Goal: Find specific page/section: Find specific page/section

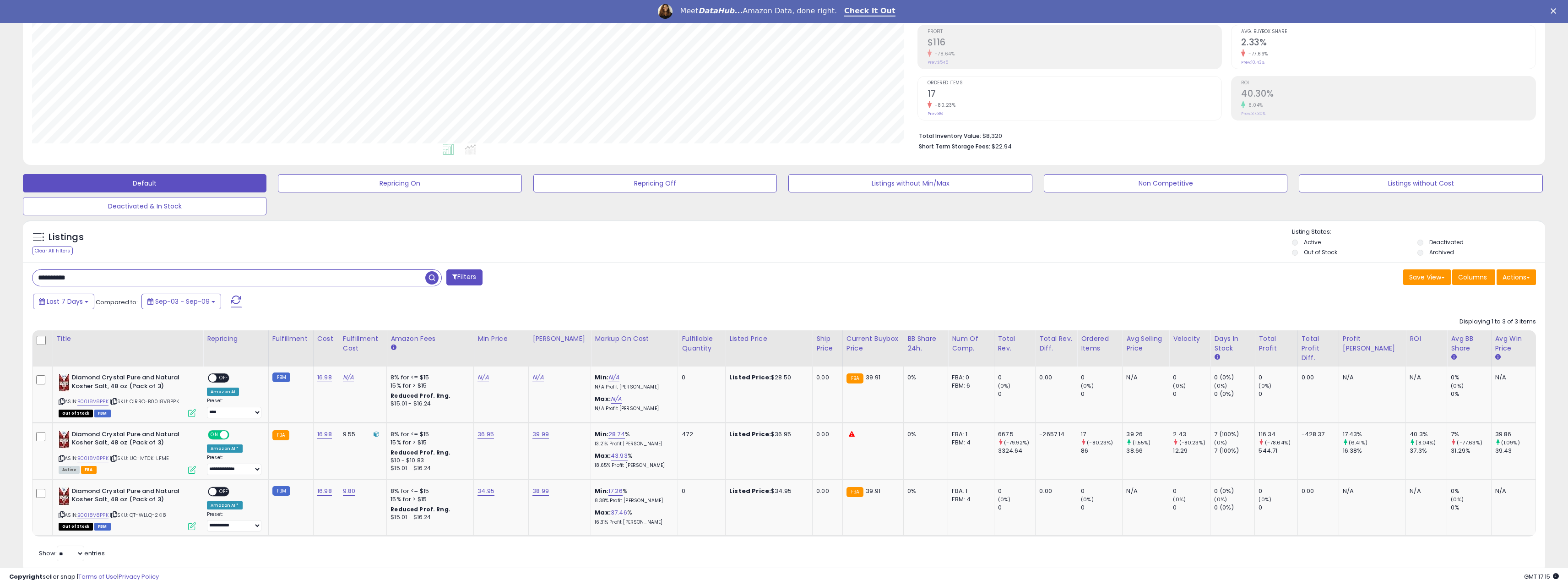
scroll to position [188, 885]
drag, startPoint x: 92, startPoint y: 279, endPoint x: -30, endPoint y: 278, distance: 122.0
click at [0, 278] on html "Unable to login Retrieving listings data.. has not yet accepted the Terms of Us…" at bounding box center [784, 155] width 1568 height 586
paste input "text"
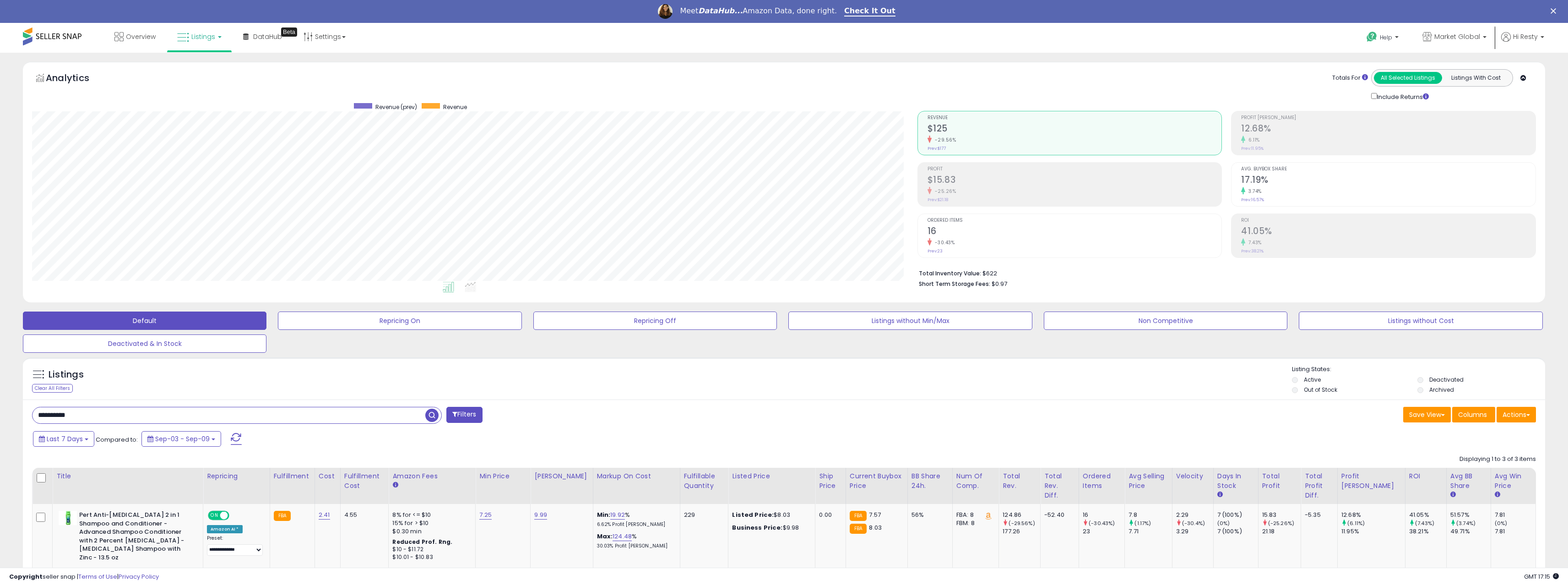
scroll to position [184, 0]
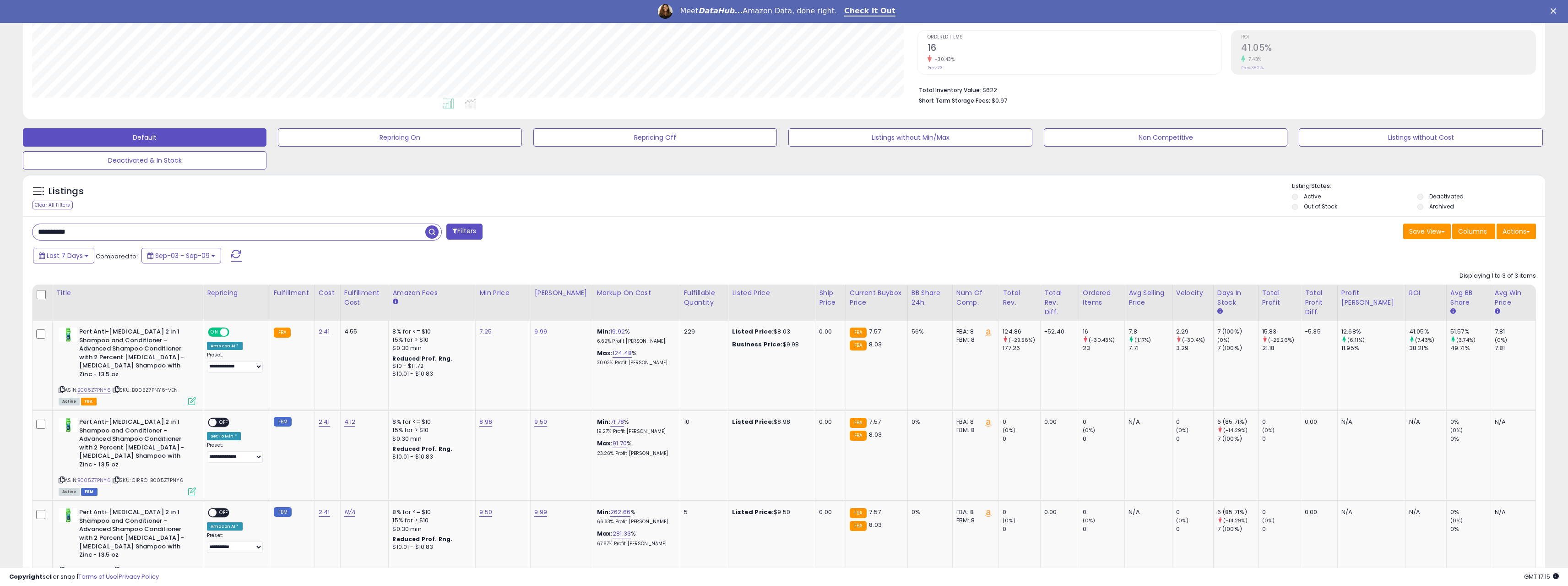
drag, startPoint x: 89, startPoint y: 238, endPoint x: 19, endPoint y: 237, distance: 70.0
click at [19, 237] on div "Listings Clear All Filters" at bounding box center [784, 404] width 1536 height 470
paste input "text"
click at [431, 231] on span "button" at bounding box center [432, 232] width 13 height 13
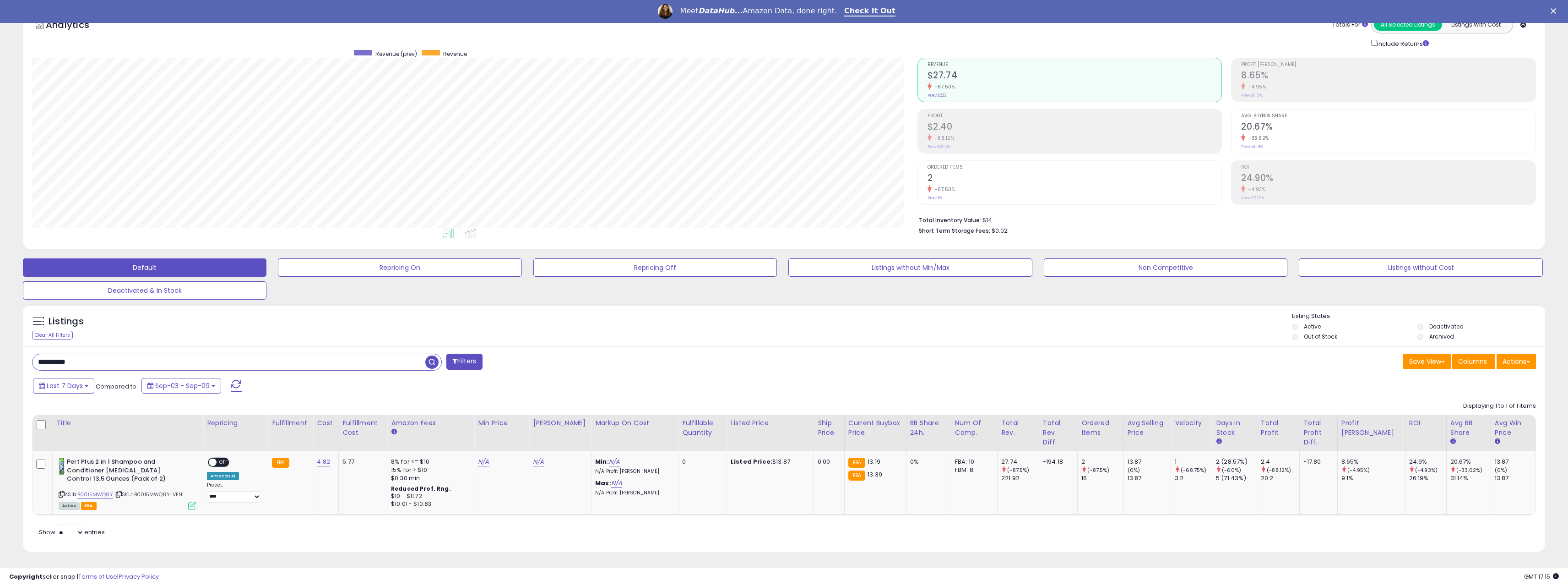
scroll to position [188, 885]
drag, startPoint x: 98, startPoint y: 365, endPoint x: 6, endPoint y: 363, distance: 92.0
click at [6, 363] on div "**********" at bounding box center [784, 286] width 1559 height 554
paste input "text"
click at [430, 357] on span "button" at bounding box center [432, 362] width 13 height 13
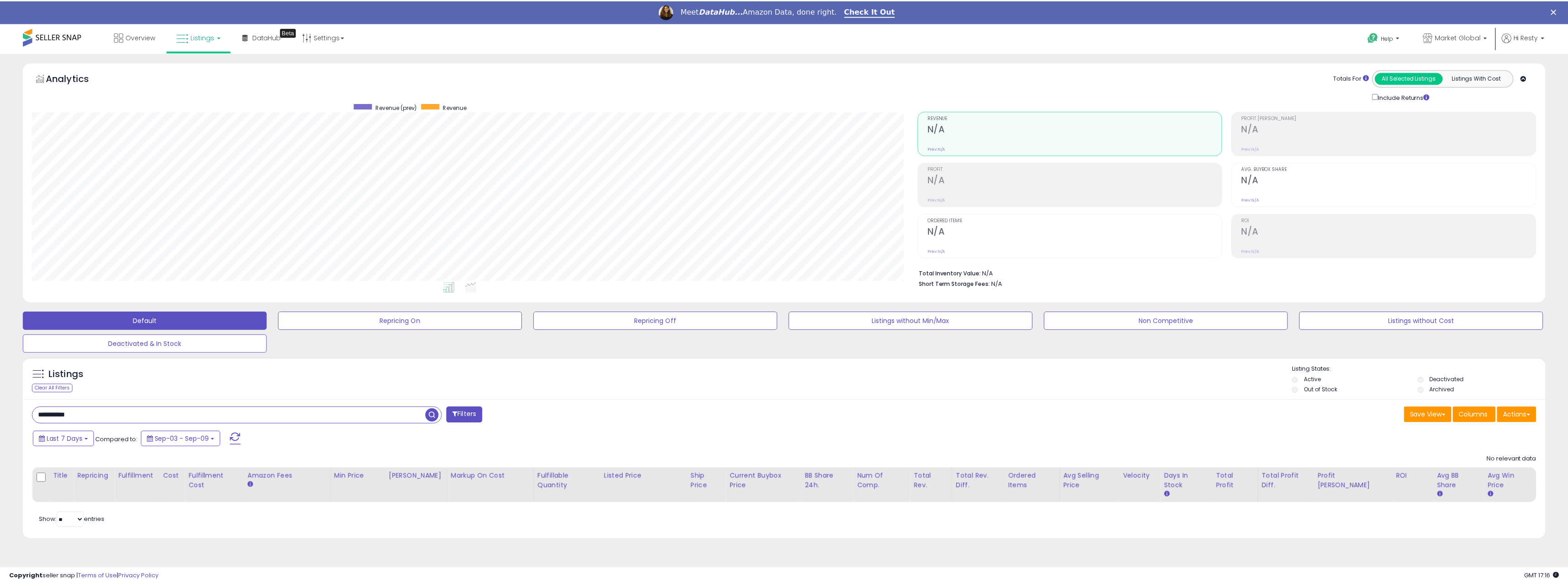
scroll to position [188, 889]
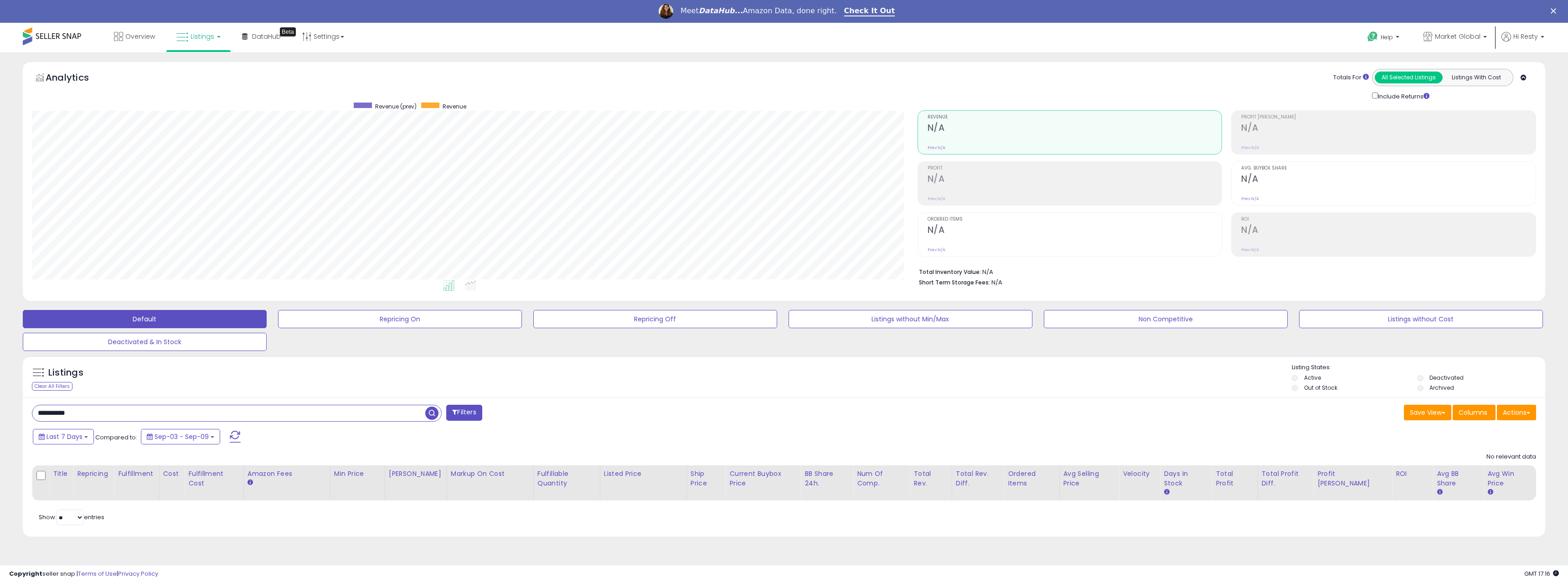
drag, startPoint x: 95, startPoint y: 413, endPoint x: -12, endPoint y: 403, distance: 107.5
click at [0, 403] on html "Unable to login Retrieving listings data.. has not yet accepted the Terms of Us…" at bounding box center [784, 292] width 1568 height 583
paste input "text"
click at [431, 419] on span "button" at bounding box center [432, 413] width 13 height 13
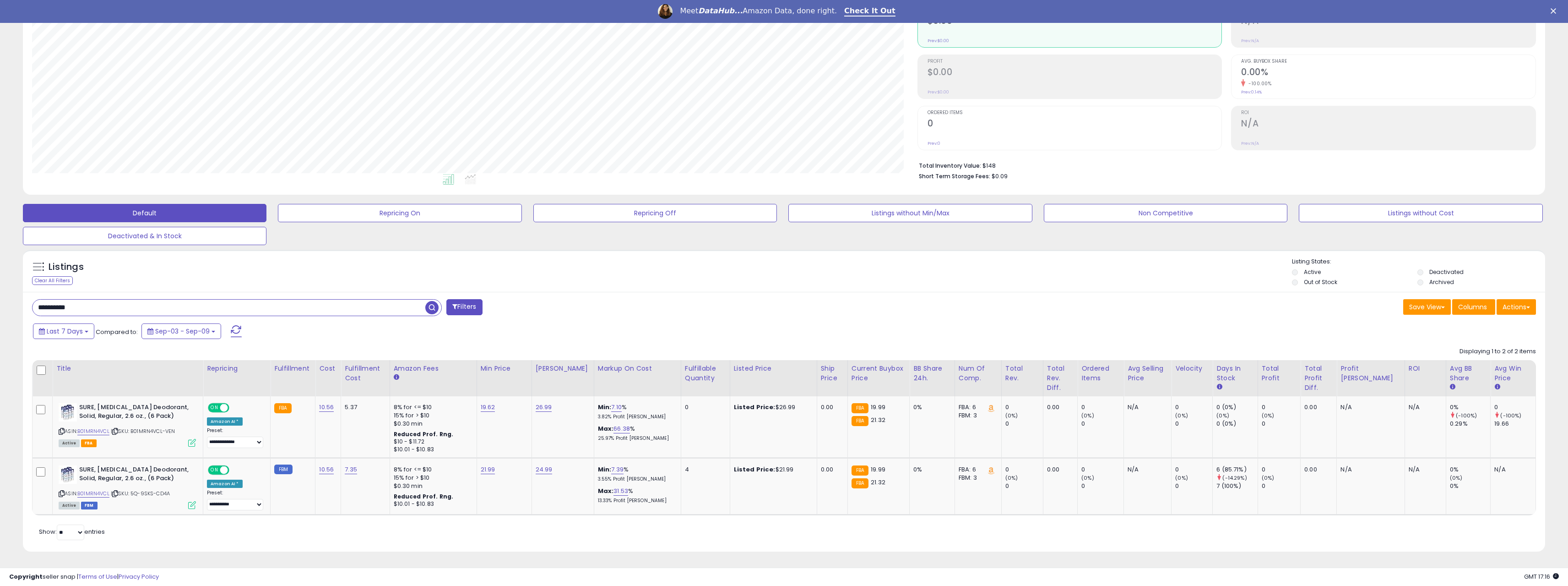
scroll to position [188, 885]
drag, startPoint x: 70, startPoint y: 310, endPoint x: 15, endPoint y: 310, distance: 55.0
click at [15, 310] on div "**********" at bounding box center [784, 258] width 1559 height 609
paste input "text"
click at [436, 307] on span "button" at bounding box center [432, 308] width 13 height 13
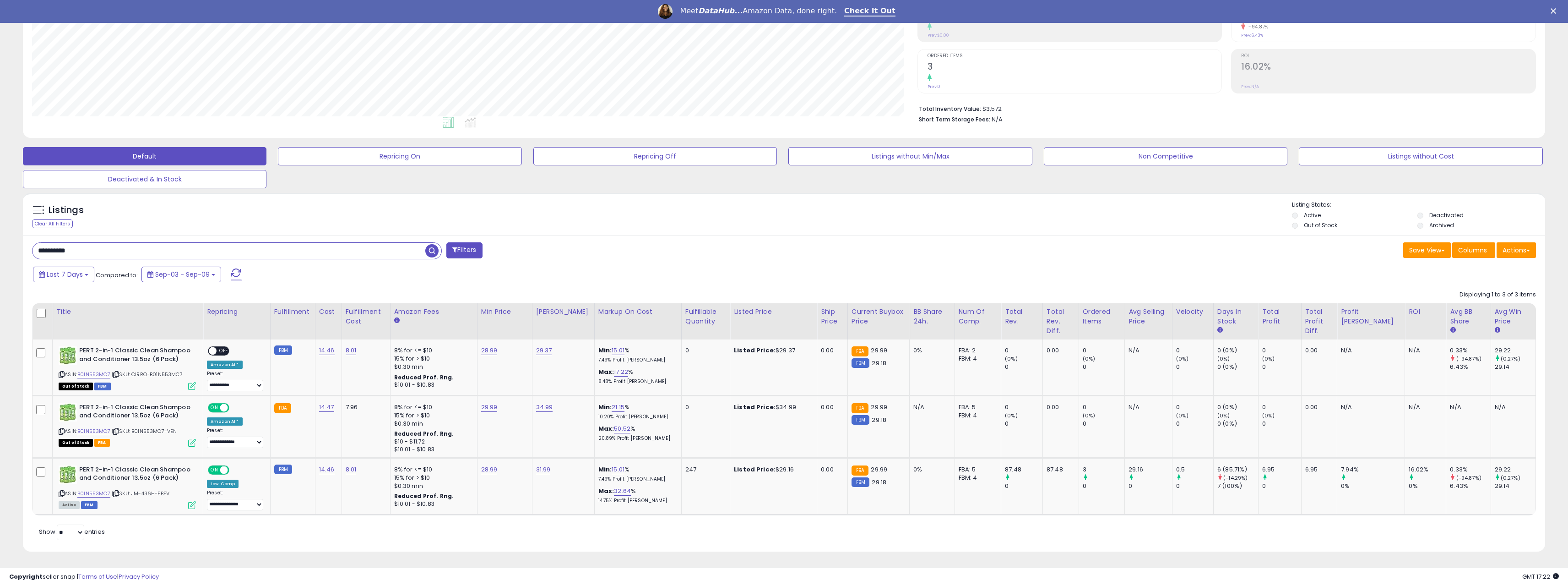
drag, startPoint x: 92, startPoint y: 250, endPoint x: 6, endPoint y: 250, distance: 86.0
click at [6, 250] on div "**********" at bounding box center [784, 230] width 1559 height 666
paste input "text"
click at [435, 249] on span "button" at bounding box center [432, 251] width 13 height 13
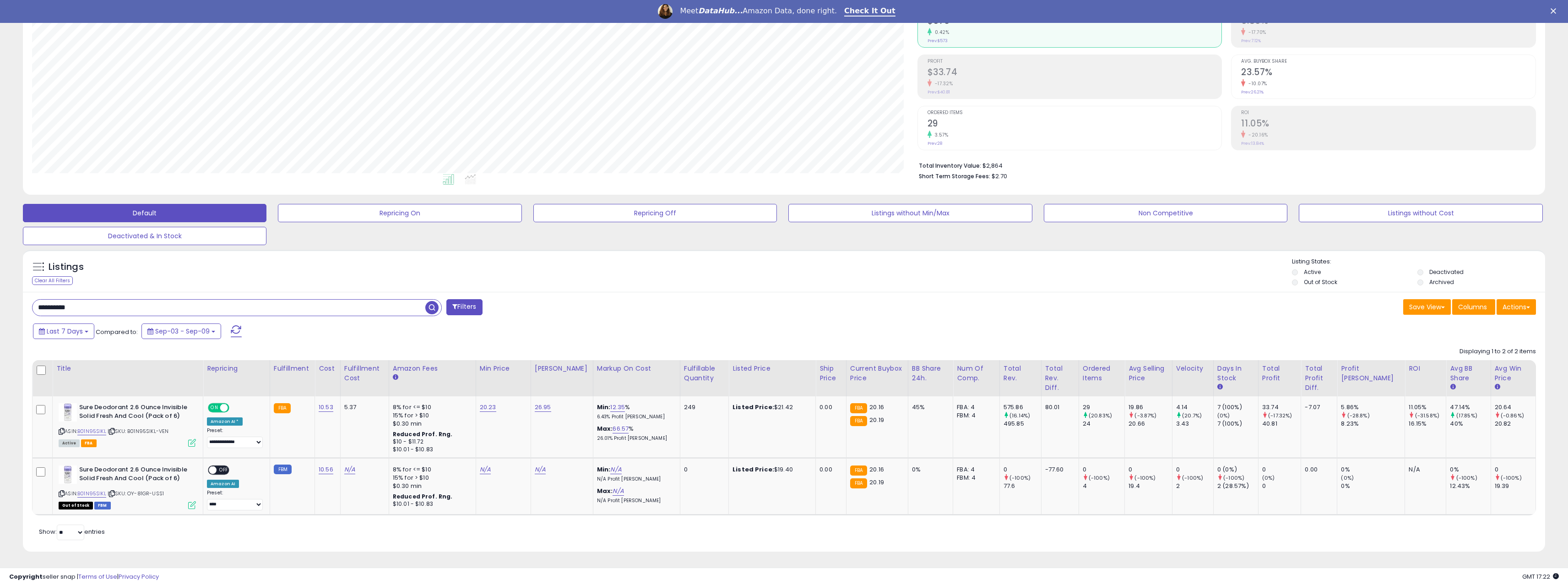
drag, startPoint x: 59, startPoint y: 303, endPoint x: 34, endPoint y: 296, distance: 26.0
click at [13, 299] on div "**********" at bounding box center [784, 258] width 1559 height 609
paste input "text"
click at [429, 311] on span "button" at bounding box center [432, 308] width 13 height 13
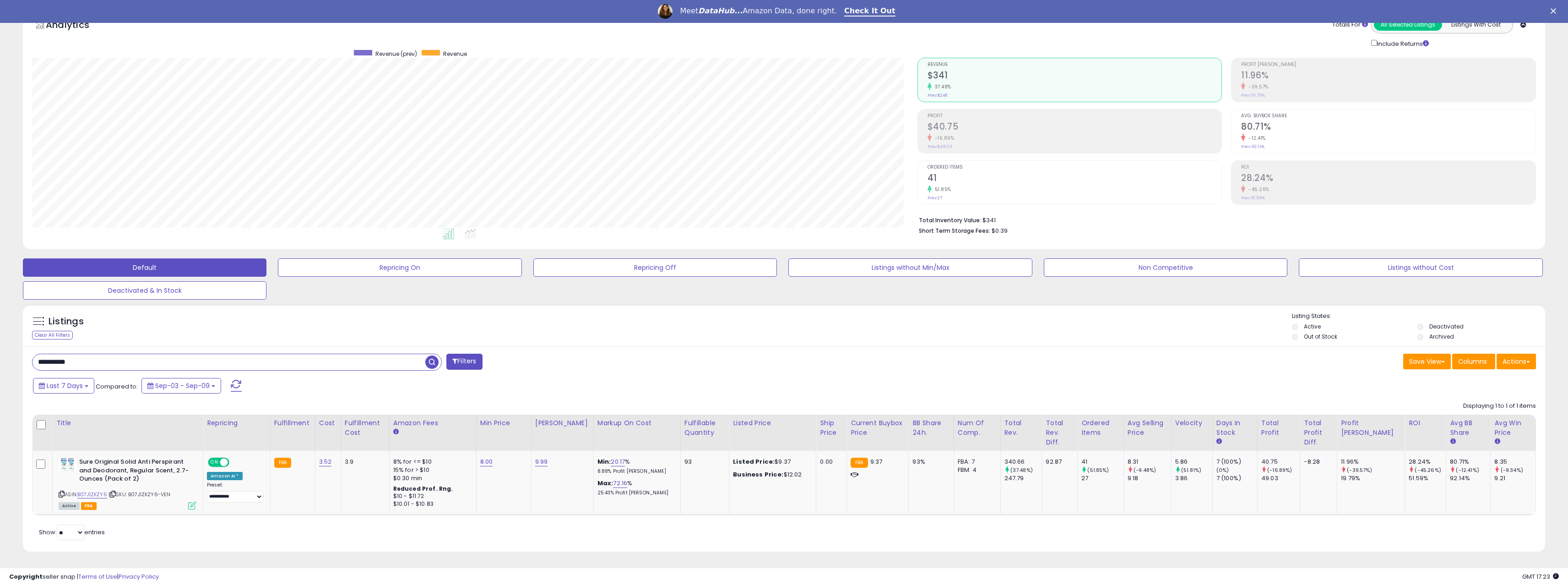
drag, startPoint x: 90, startPoint y: 354, endPoint x: 62, endPoint y: 364, distance: 29.7
click at [57, 365] on div "**********" at bounding box center [237, 362] width 410 height 17
drag, startPoint x: 81, startPoint y: 360, endPoint x: -5, endPoint y: 360, distance: 86.0
click at [0, 360] on html "Unable to login Retrieving listings data.. has not yet accepted the Terms of Us…" at bounding box center [784, 240] width 1568 height 586
paste input "text"
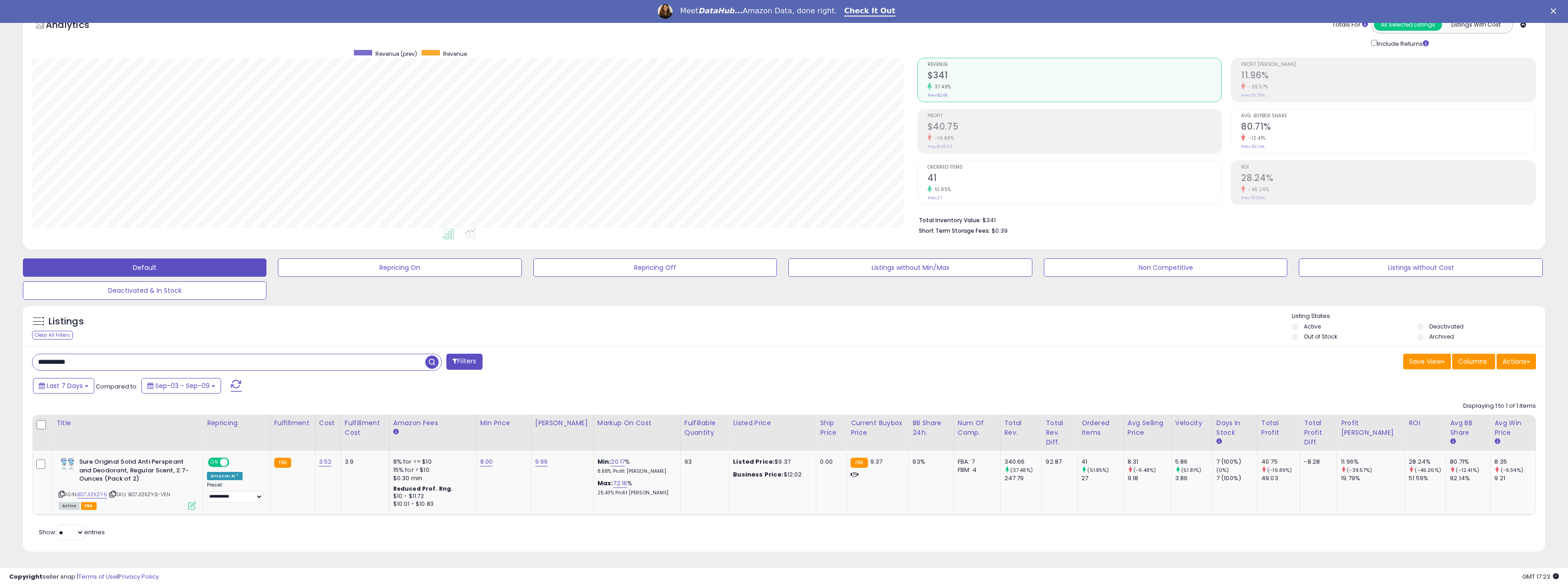
type input "**********"
click at [433, 362] on span "button" at bounding box center [432, 362] width 13 height 13
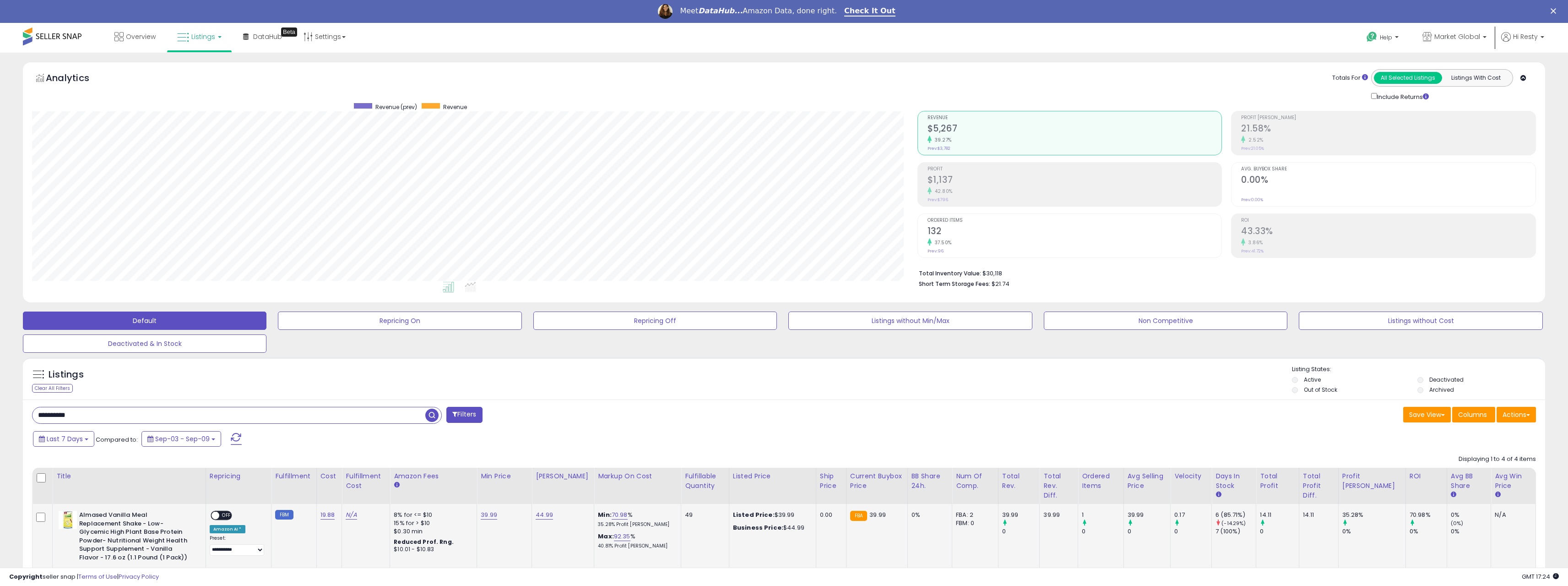
scroll to position [138, 0]
